Goal: Task Accomplishment & Management: Use online tool/utility

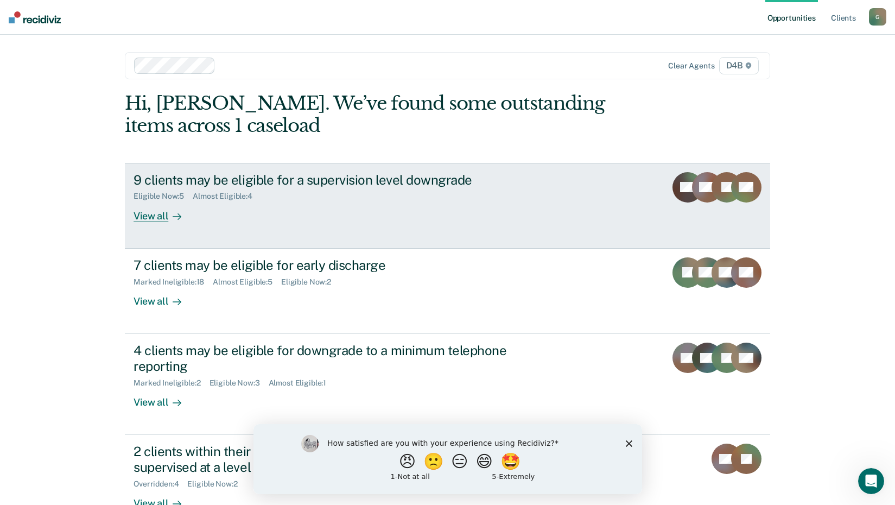
click at [151, 218] on div "View all" at bounding box center [163, 211] width 61 height 21
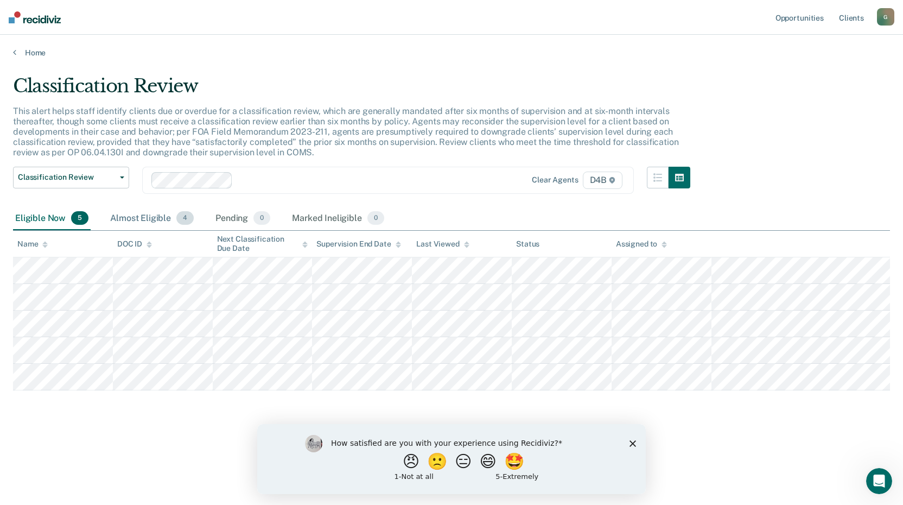
click at [154, 218] on div "Almost Eligible 4" at bounding box center [152, 219] width 88 height 24
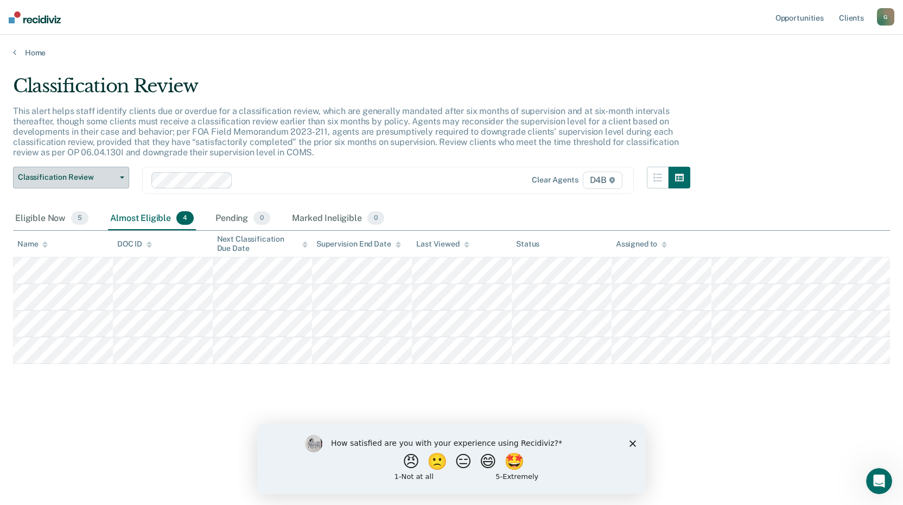
click at [69, 175] on span "Classification Review" at bounding box center [67, 177] width 98 height 9
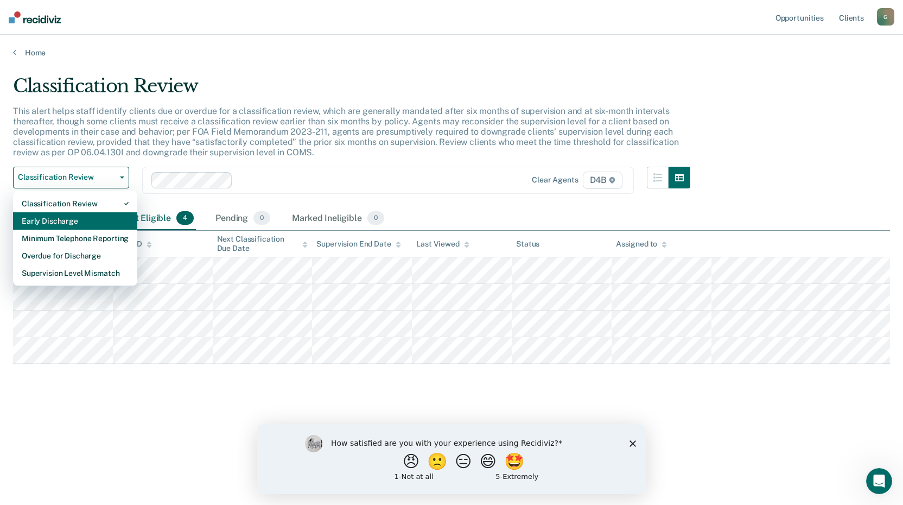
click at [69, 219] on div "Early Discharge" at bounding box center [75, 220] width 107 height 17
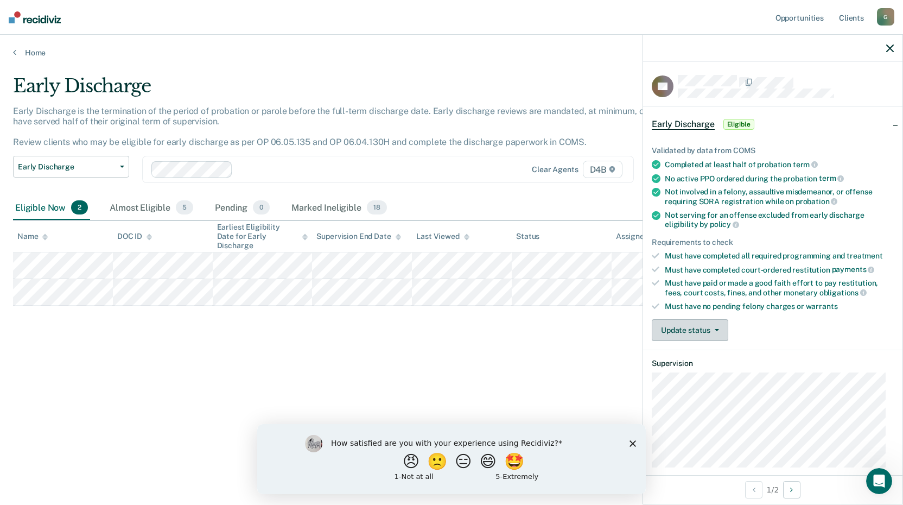
click at [720, 332] on button "Update status" at bounding box center [690, 330] width 77 height 22
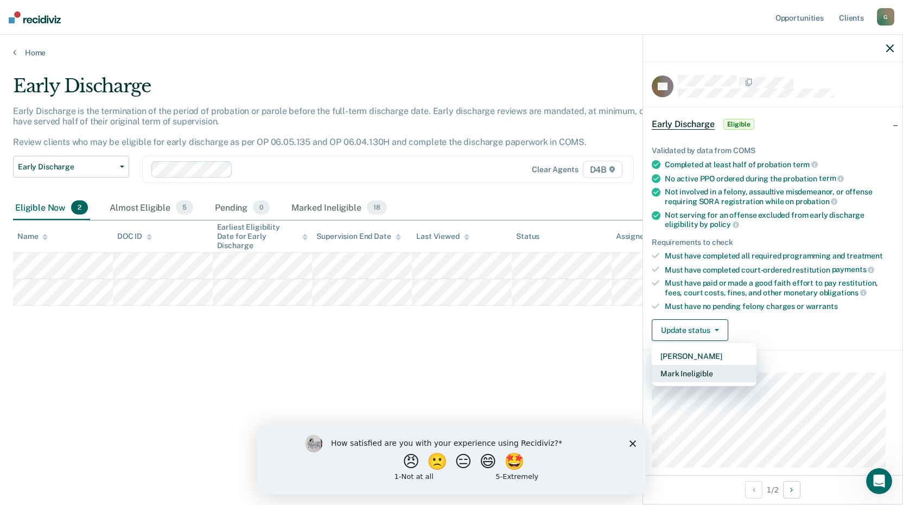
click at [710, 371] on button "Mark Ineligible" at bounding box center [704, 373] width 105 height 17
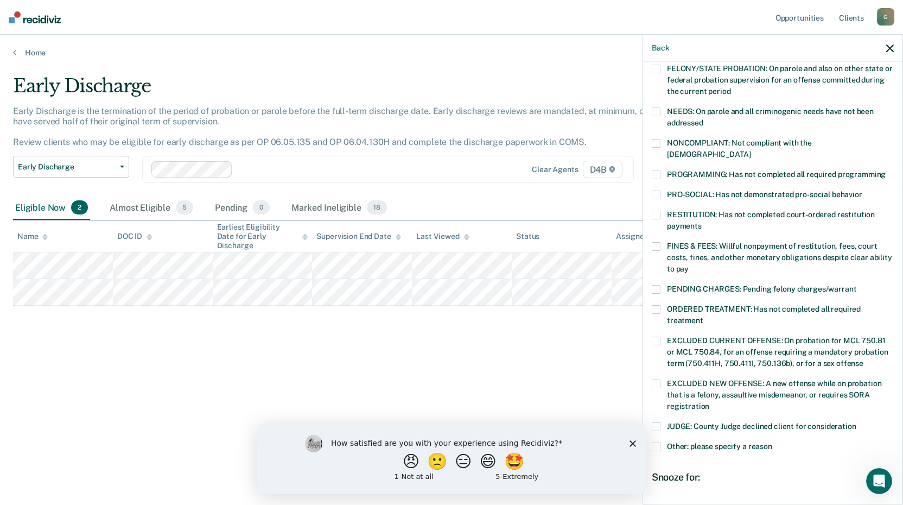
scroll to position [163, 0]
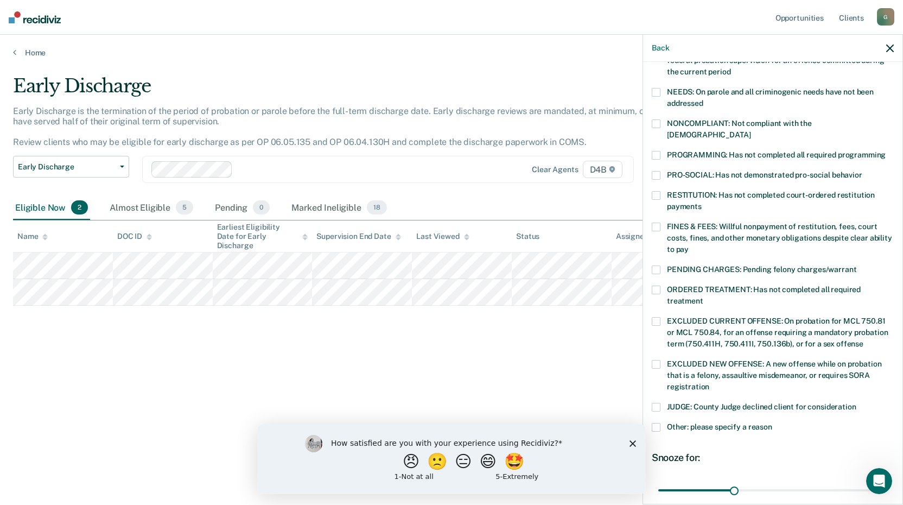
click at [659, 285] on span at bounding box center [656, 289] width 9 height 9
drag, startPoint x: 731, startPoint y: 475, endPoint x: 899, endPoint y: 476, distance: 167.1
type input "90"
click at [887, 480] on input "range" at bounding box center [772, 489] width 229 height 19
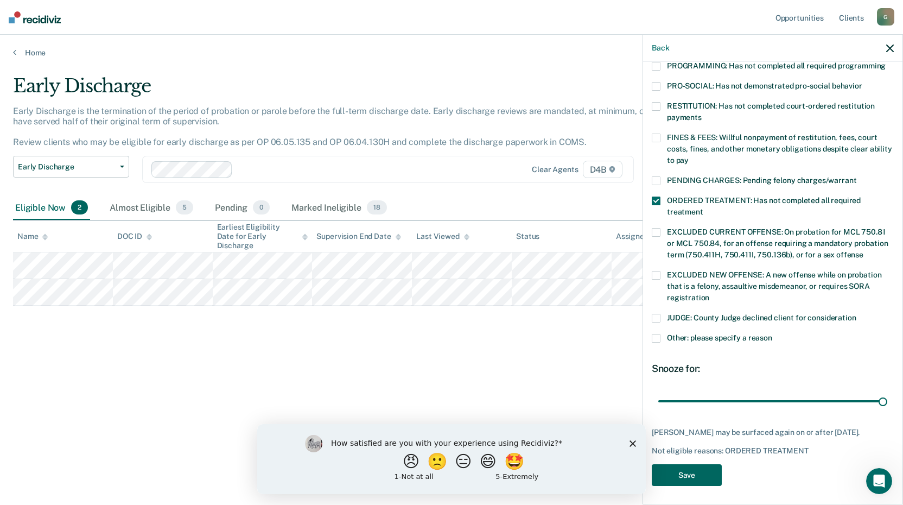
click at [700, 473] on button "Save" at bounding box center [687, 475] width 70 height 22
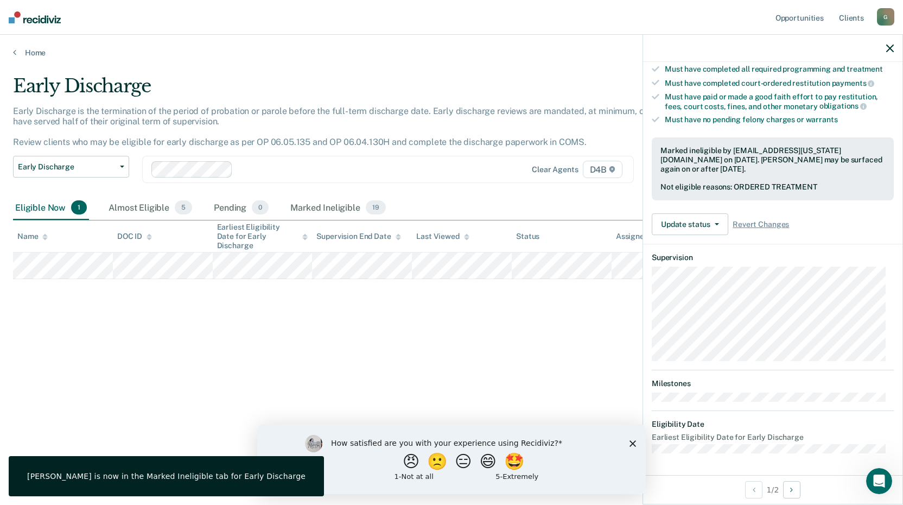
scroll to position [185, 0]
click at [477, 345] on div "Early Discharge Early Discharge is the termination of the period of probation o…" at bounding box center [451, 249] width 877 height 348
click at [894, 47] on div at bounding box center [772, 48] width 259 height 27
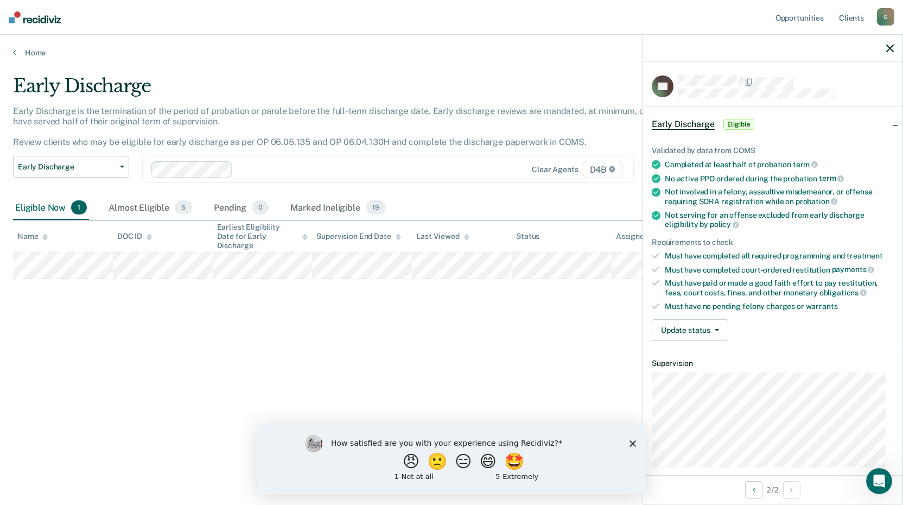
scroll to position [105, 0]
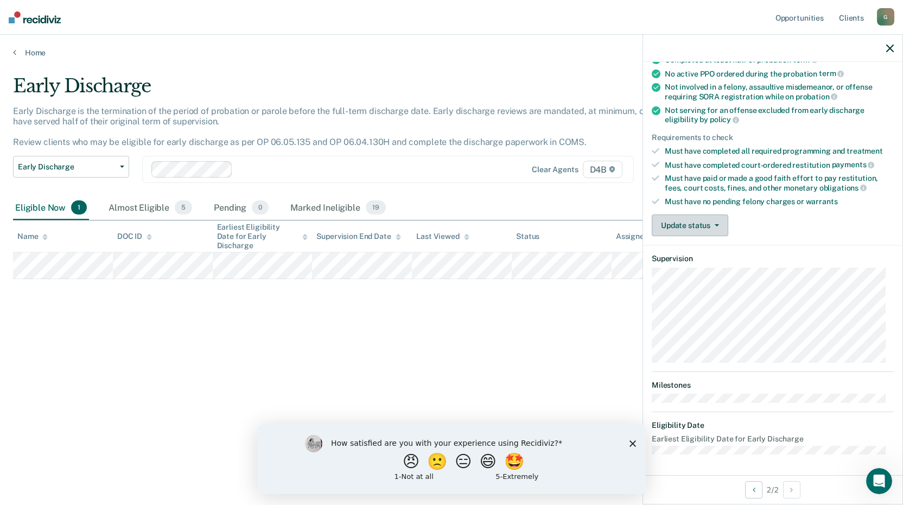
click at [697, 227] on button "Update status" at bounding box center [690, 225] width 77 height 22
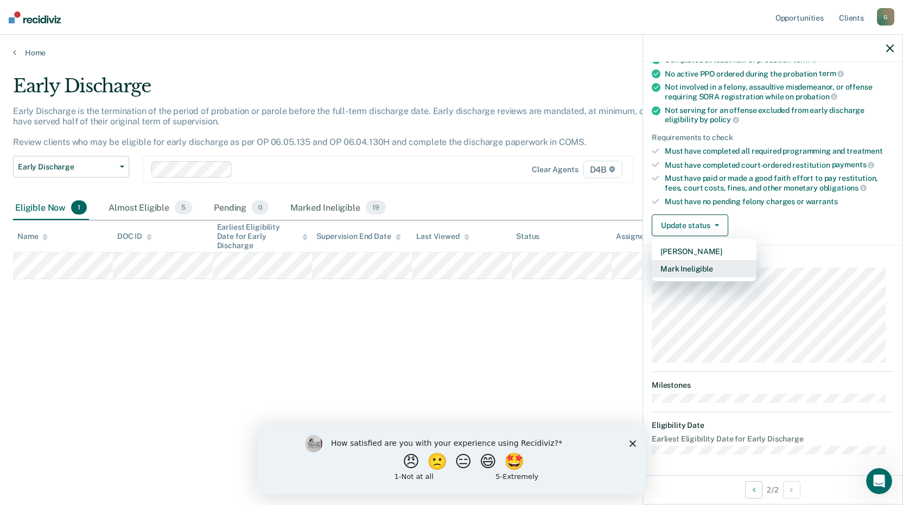
click at [690, 269] on button "Mark Ineligible" at bounding box center [704, 268] width 105 height 17
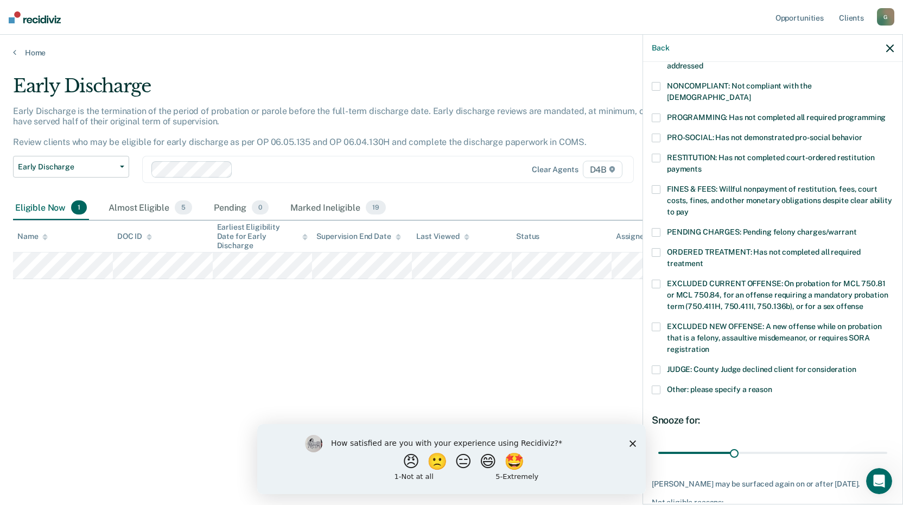
scroll to position [213, 0]
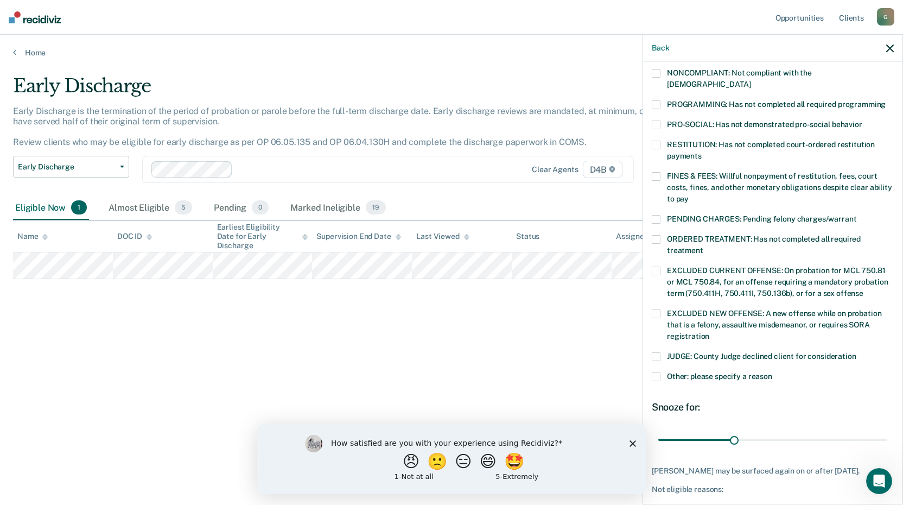
click at [659, 235] on span at bounding box center [656, 239] width 9 height 9
drag, startPoint x: 733, startPoint y: 425, endPoint x: 875, endPoint y: 415, distance: 142.5
type input "90"
click at [875, 430] on input "range" at bounding box center [772, 439] width 229 height 19
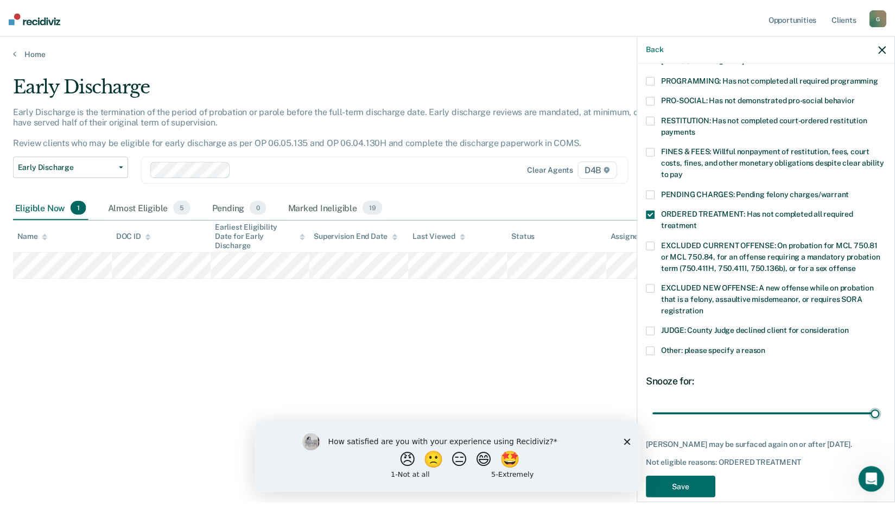
scroll to position [252, 0]
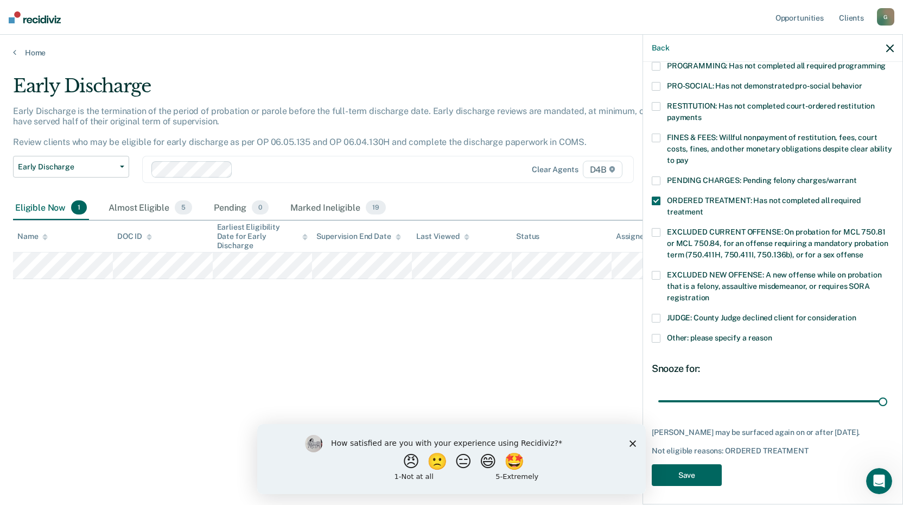
click at [702, 472] on button "Save" at bounding box center [687, 475] width 70 height 22
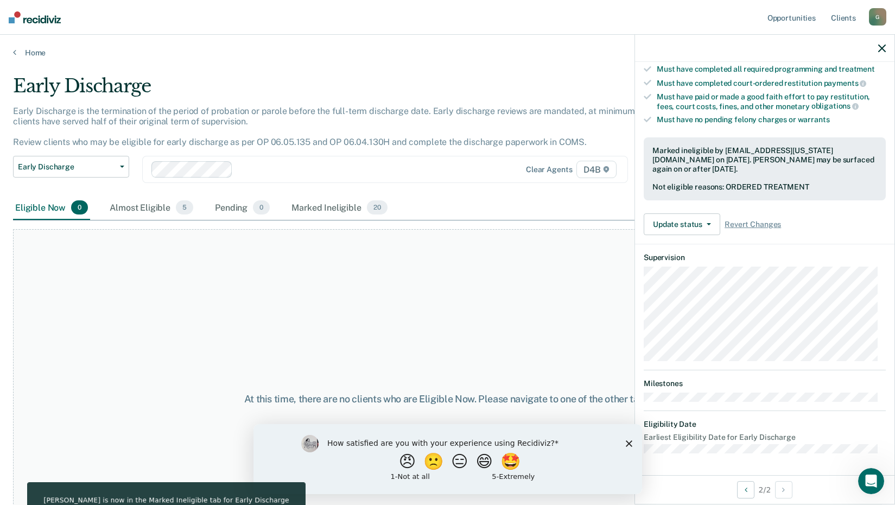
scroll to position [185, 0]
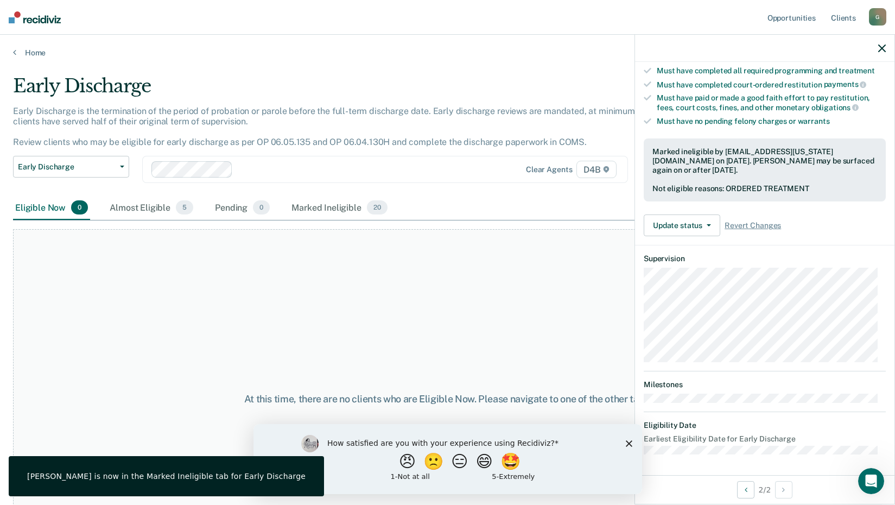
click at [494, 345] on div "At this time, there are no clients who are Eligible Now. Please navigate to one…" at bounding box center [447, 399] width 869 height 340
click at [77, 163] on span "Early Discharge" at bounding box center [67, 166] width 98 height 9
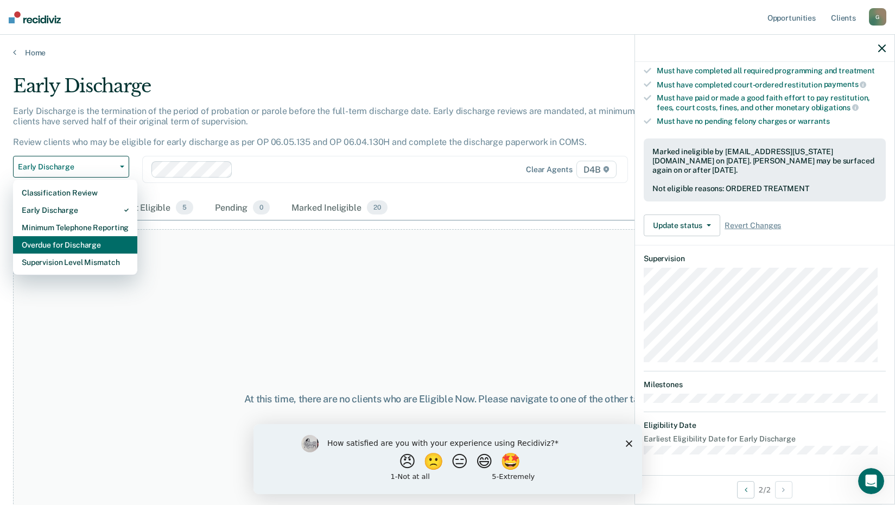
click at [93, 244] on div "Overdue for Discharge" at bounding box center [75, 244] width 107 height 17
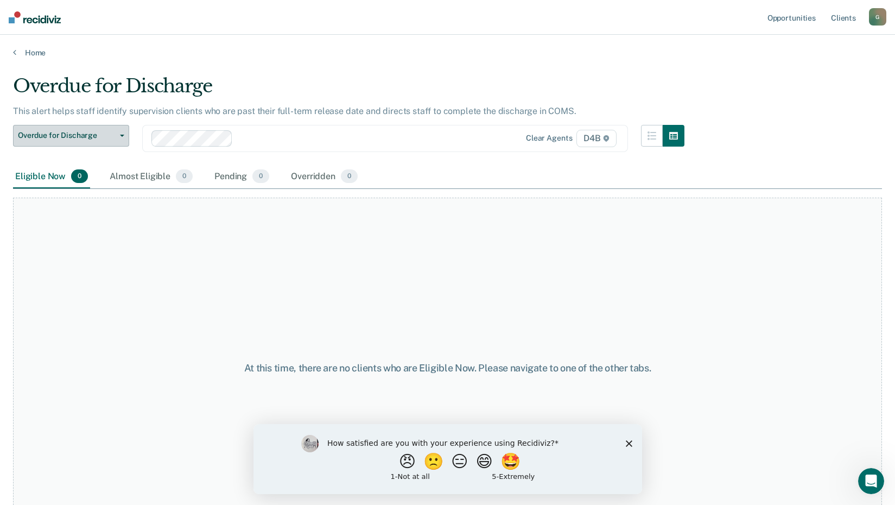
click at [96, 136] on span "Overdue for Discharge" at bounding box center [67, 135] width 98 height 9
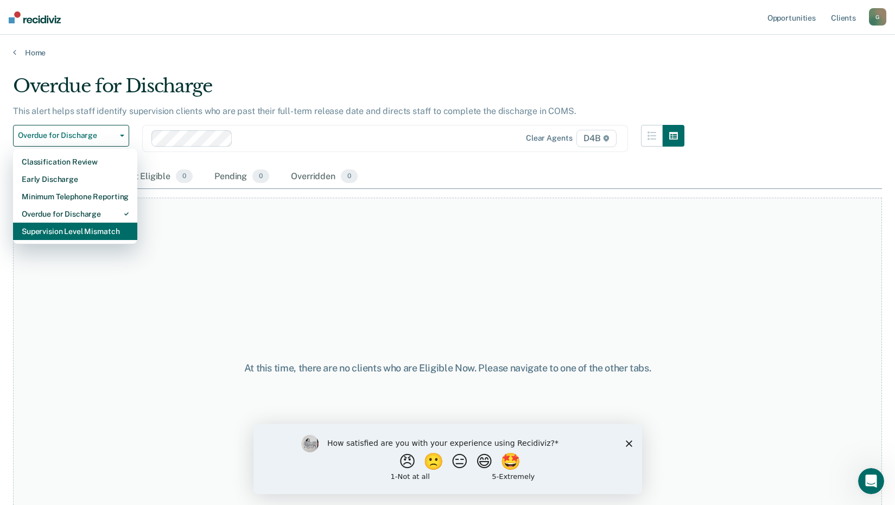
click at [108, 233] on div "Supervision Level Mismatch" at bounding box center [75, 230] width 107 height 17
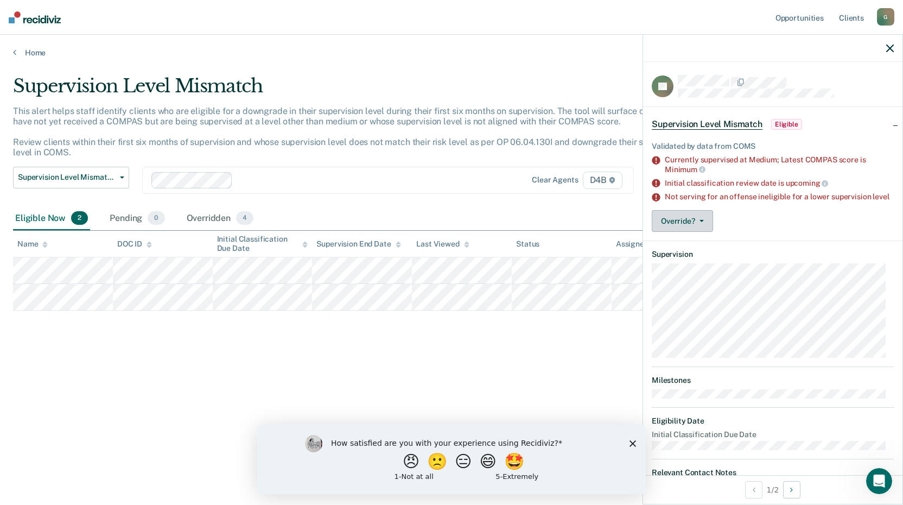
click at [704, 230] on button "Override?" at bounding box center [682, 221] width 61 height 22
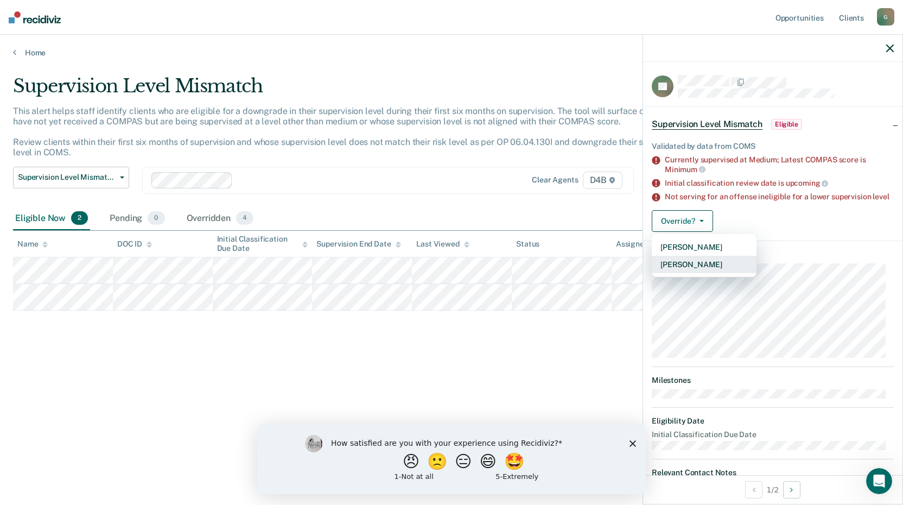
click at [701, 273] on button "[PERSON_NAME]" at bounding box center [704, 264] width 105 height 17
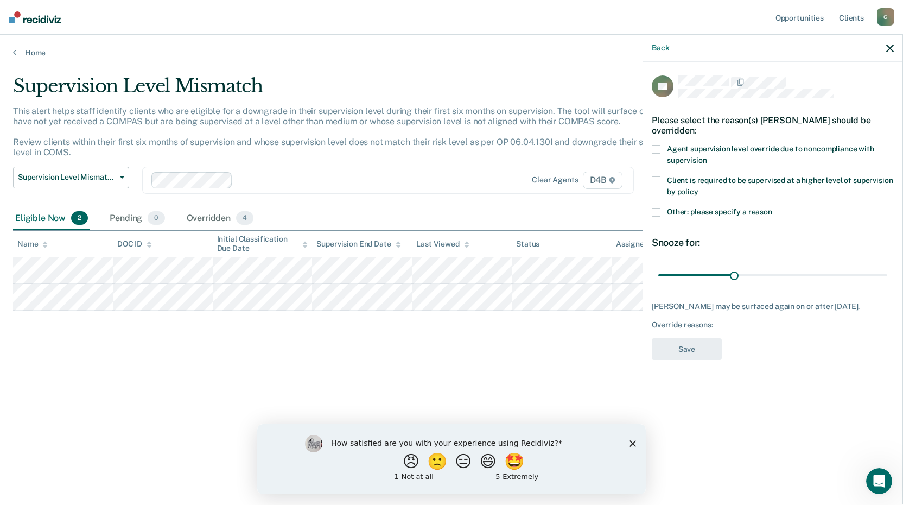
click at [659, 209] on span at bounding box center [656, 212] width 9 height 9
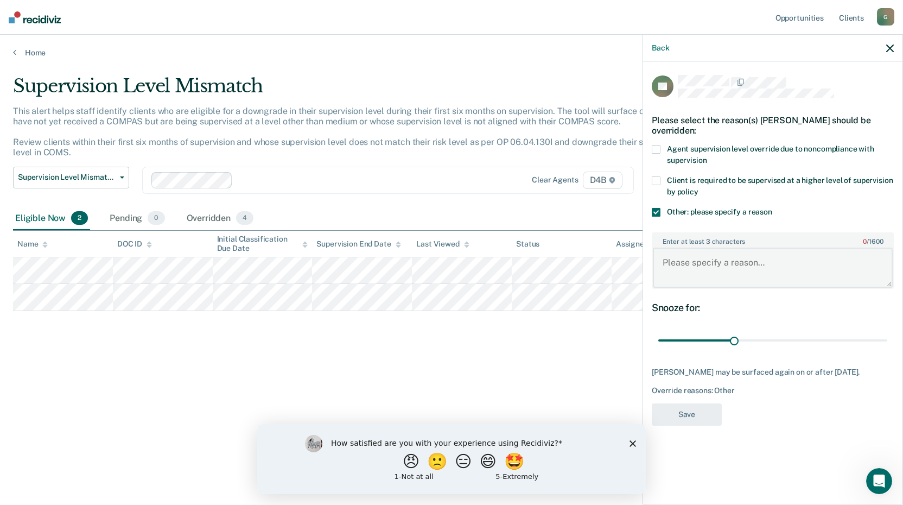
click at [699, 269] on textarea "Enter at least 3 characters 0 / 1600" at bounding box center [773, 267] width 240 height 40
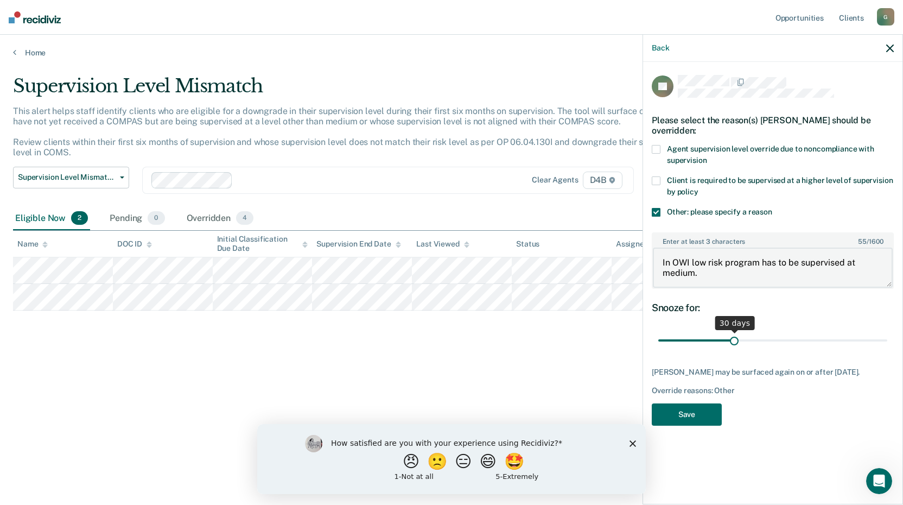
type textarea "In OWI low risk program has to be supervised at medium."
drag, startPoint x: 730, startPoint y: 337, endPoint x: 917, endPoint y: 338, distance: 186.7
type input "90"
click at [887, 338] on input "range" at bounding box center [772, 340] width 229 height 19
click at [683, 417] on button "Save" at bounding box center [687, 414] width 70 height 22
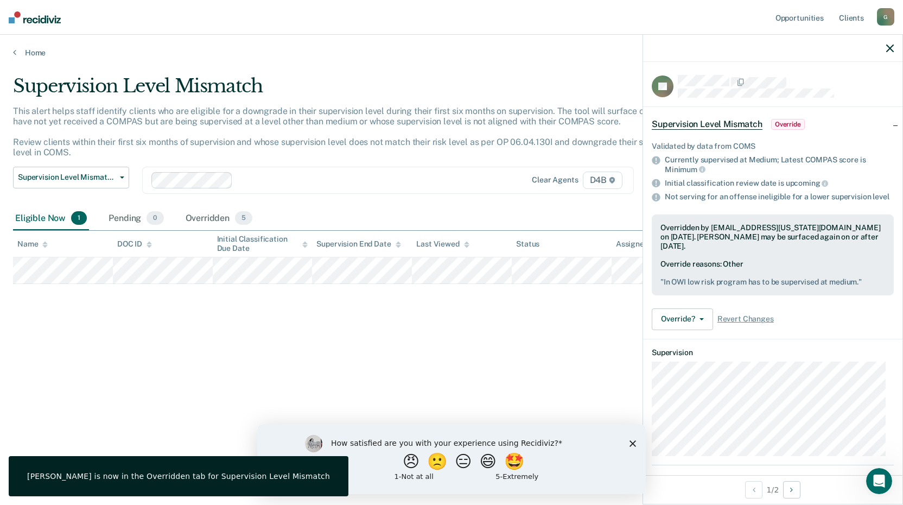
click at [548, 309] on div "Supervision Level Mismatch This alert helps staff identify clients who are elig…" at bounding box center [451, 249] width 877 height 348
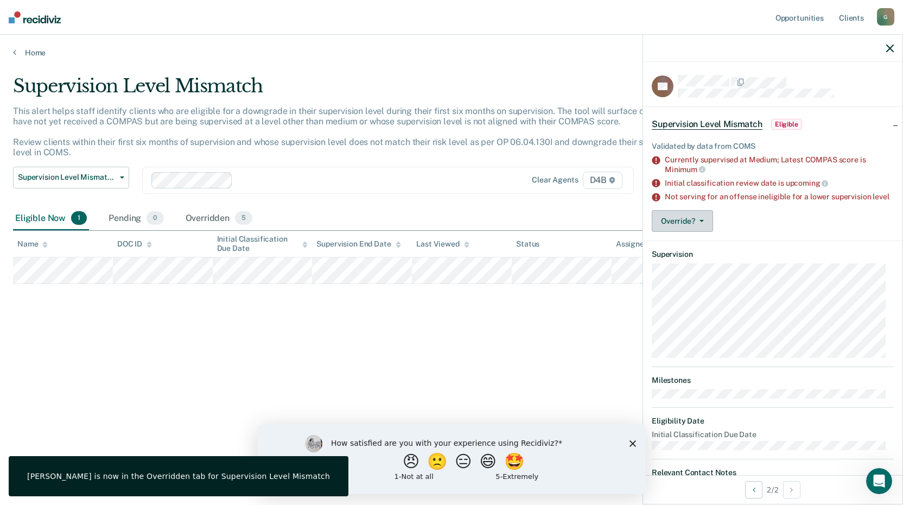
click at [697, 232] on button "Override?" at bounding box center [682, 221] width 61 height 22
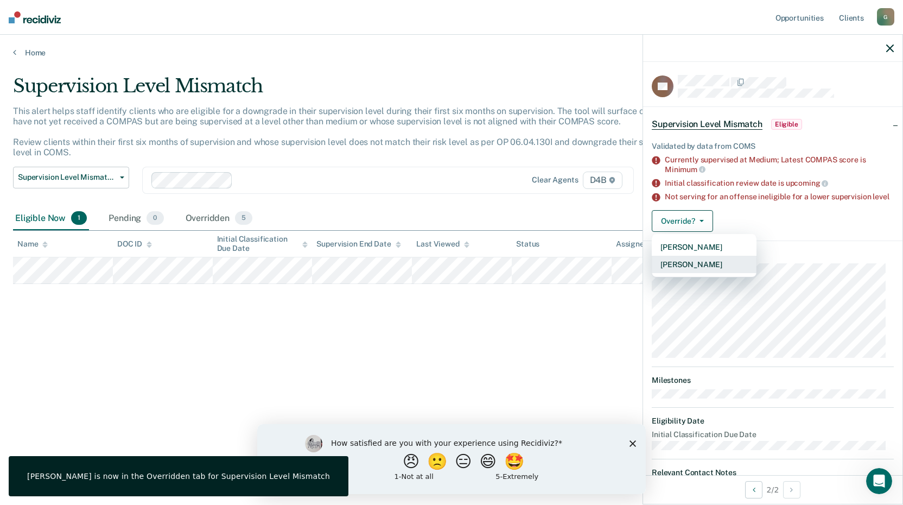
click at [698, 272] on button "[PERSON_NAME]" at bounding box center [704, 264] width 105 height 17
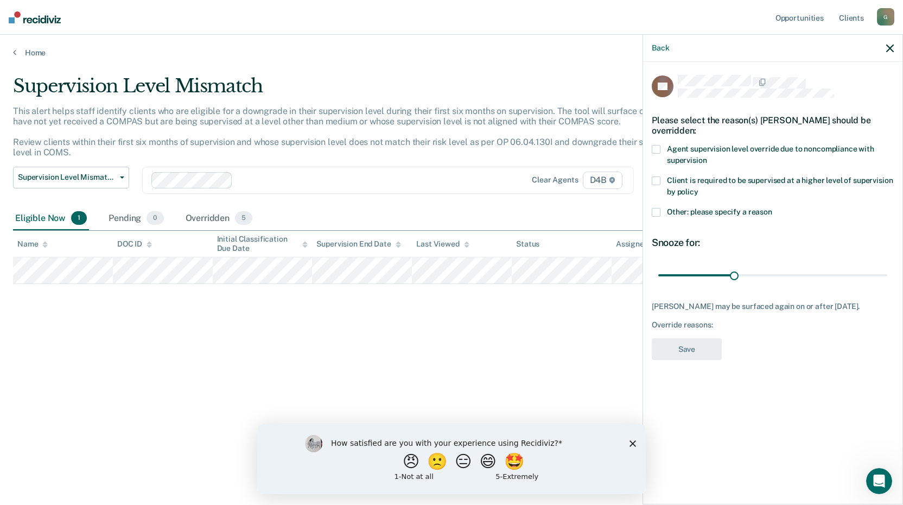
click at [657, 212] on span at bounding box center [656, 212] width 9 height 9
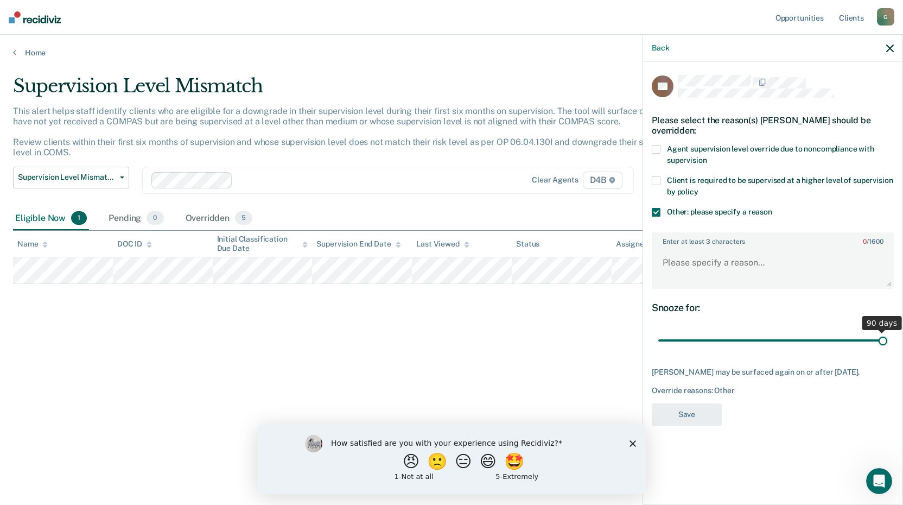
drag, startPoint x: 733, startPoint y: 339, endPoint x: 911, endPoint y: 338, distance: 178.5
type input "90"
click at [887, 338] on input "range" at bounding box center [772, 340] width 229 height 19
click at [680, 251] on textarea "Enter at least 3 characters 0 / 1600" at bounding box center [773, 267] width 240 height 40
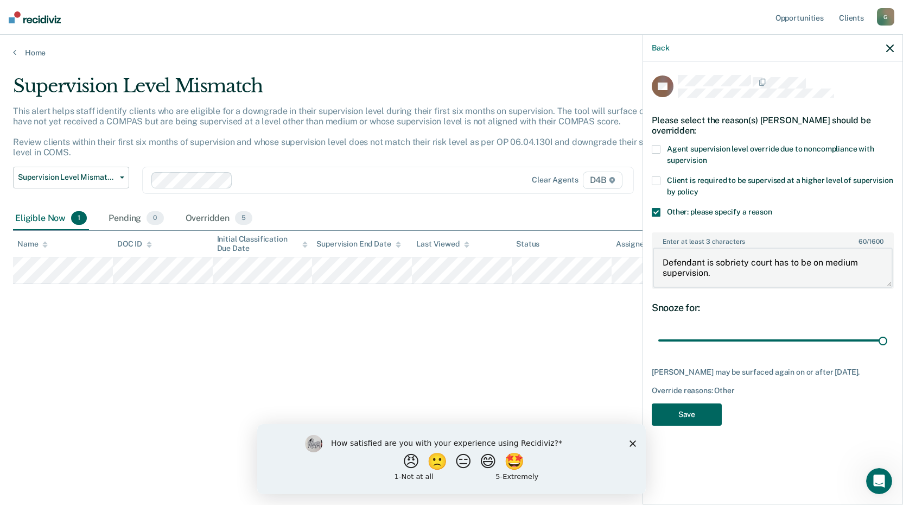
type textarea "Defendant is sobriety court has to be on medium supervision."
click at [705, 414] on button "Save" at bounding box center [687, 414] width 70 height 22
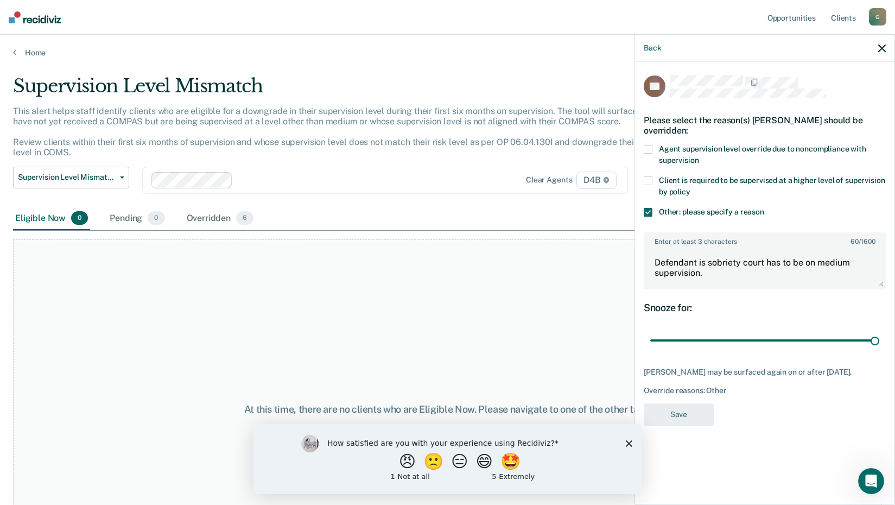
click at [353, 327] on div "At this time, there are no clients who are Eligible Now. Please navigate to one…" at bounding box center [447, 409] width 869 height 340
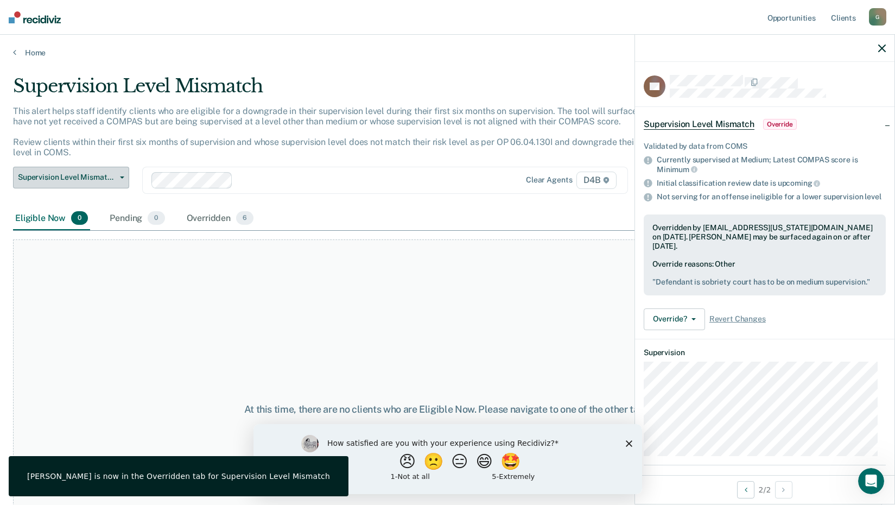
click at [116, 172] on button "Supervision Level Mismatch" at bounding box center [71, 178] width 116 height 22
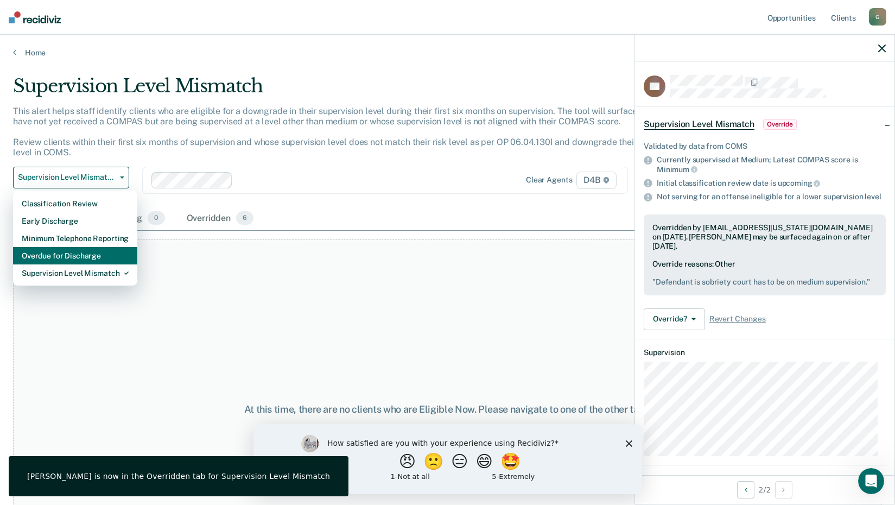
click at [86, 260] on div "Overdue for Discharge" at bounding box center [75, 255] width 107 height 17
